Goal: Information Seeking & Learning: Learn about a topic

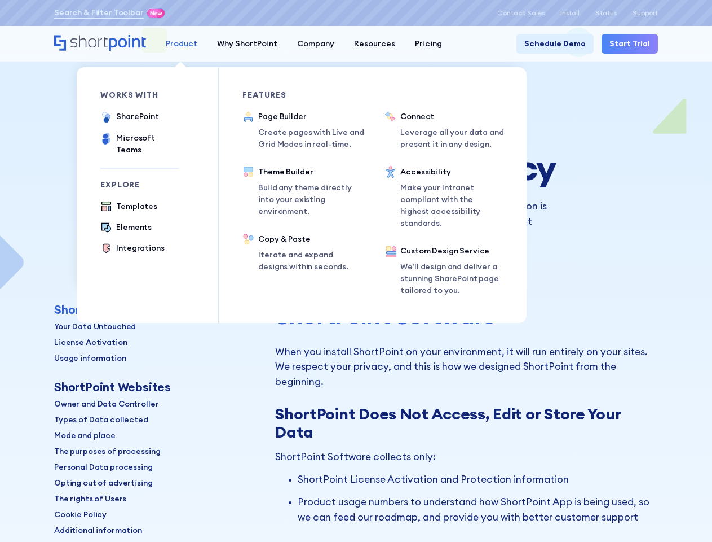
click at [180, 43] on div "Product" at bounding box center [182, 44] width 32 height 12
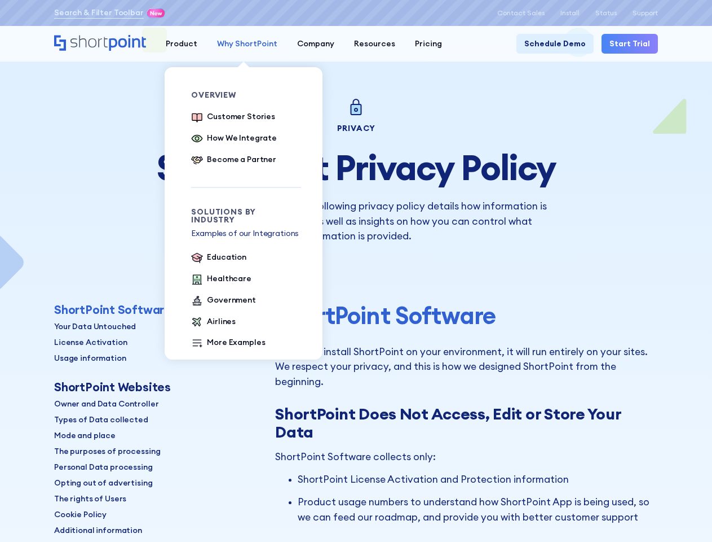
click at [243, 43] on div "Why ShortPoint" at bounding box center [247, 44] width 60 height 12
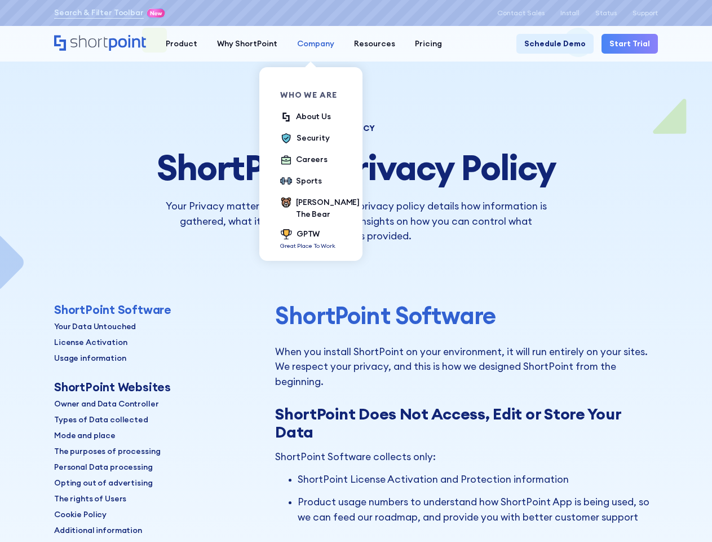
click at [310, 43] on div "Company" at bounding box center [315, 44] width 37 height 12
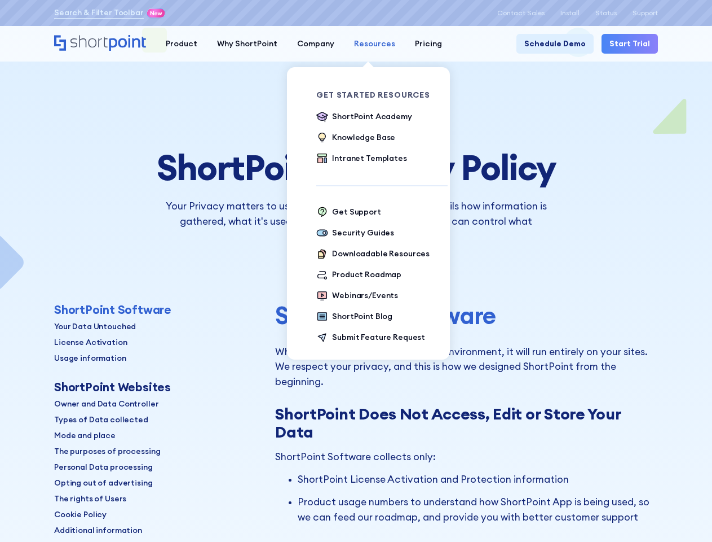
click at [368, 43] on div "Resources" at bounding box center [374, 44] width 41 height 12
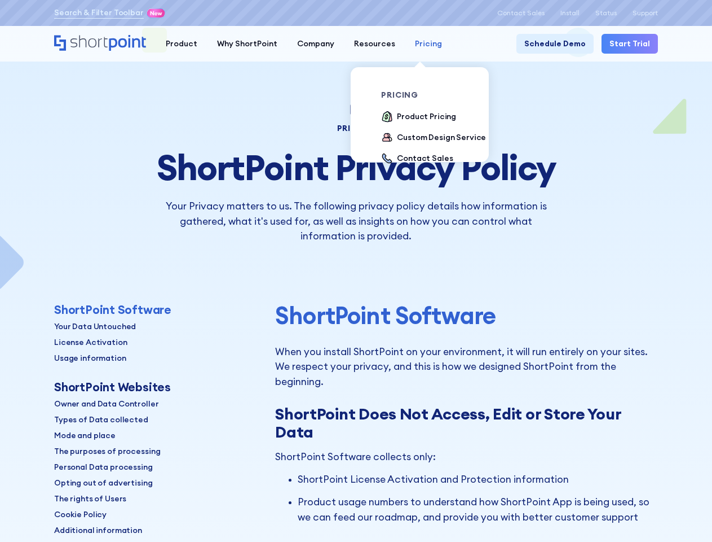
click at [420, 43] on div "Pricing" at bounding box center [428, 44] width 27 height 12
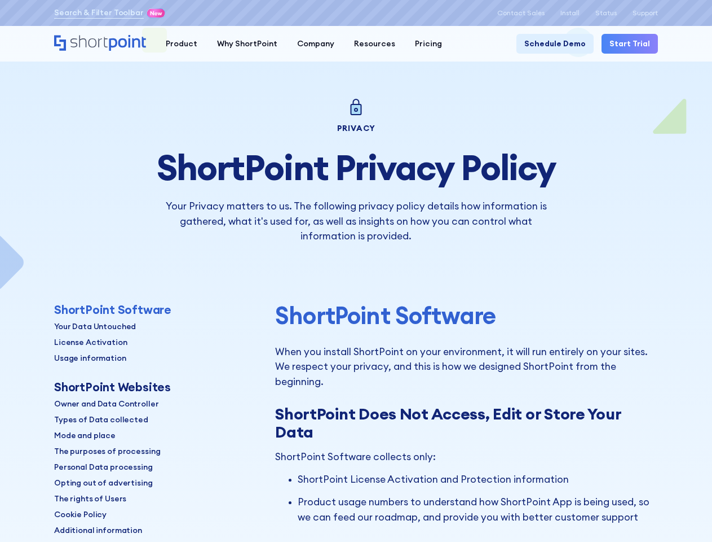
click at [110, 309] on div "ShortPoint Software" at bounding box center [112, 309] width 117 height 14
click at [94, 326] on p "Your Data Untouched" at bounding box center [95, 326] width 82 height 12
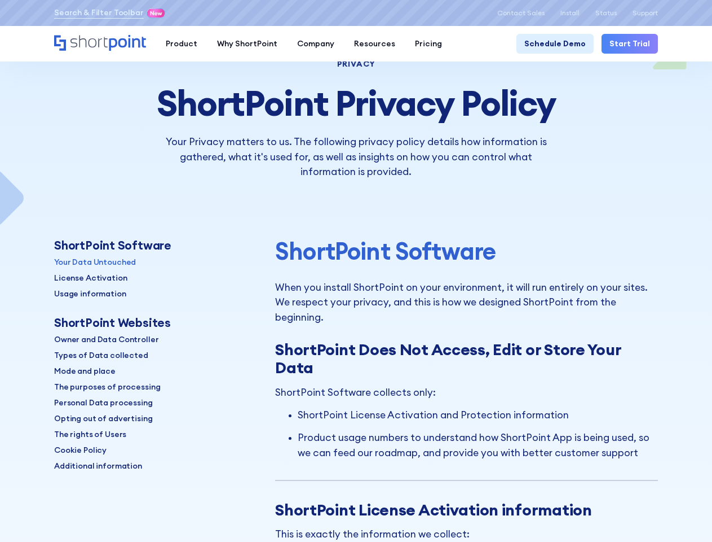
click at [88, 412] on p "Opting out of advertising" at bounding box center [103, 418] width 99 height 12
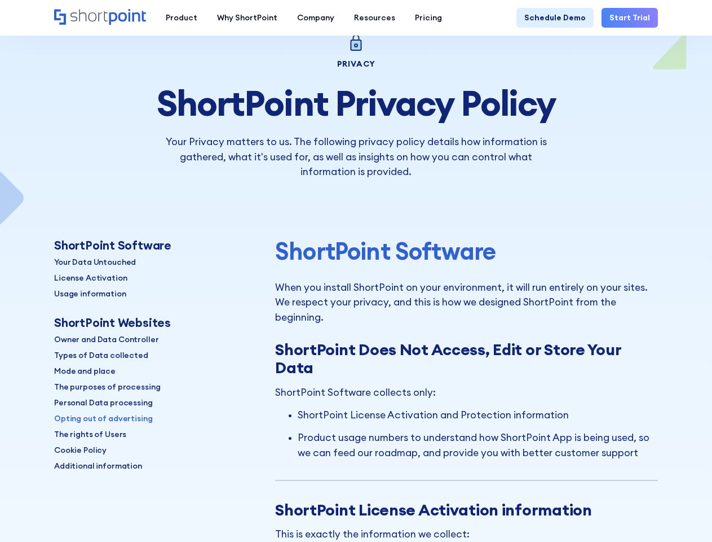
click at [88, 460] on p "Additional information" at bounding box center [98, 466] width 88 height 12
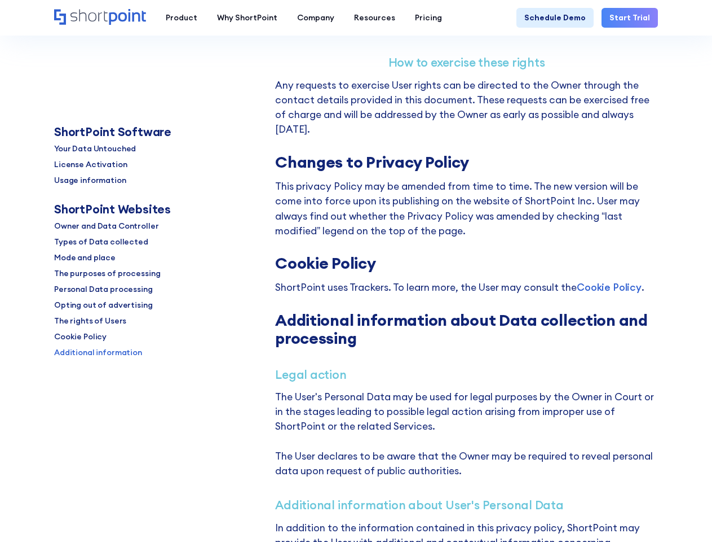
scroll to position [7625, 0]
